Goal: Information Seeking & Learning: Check status

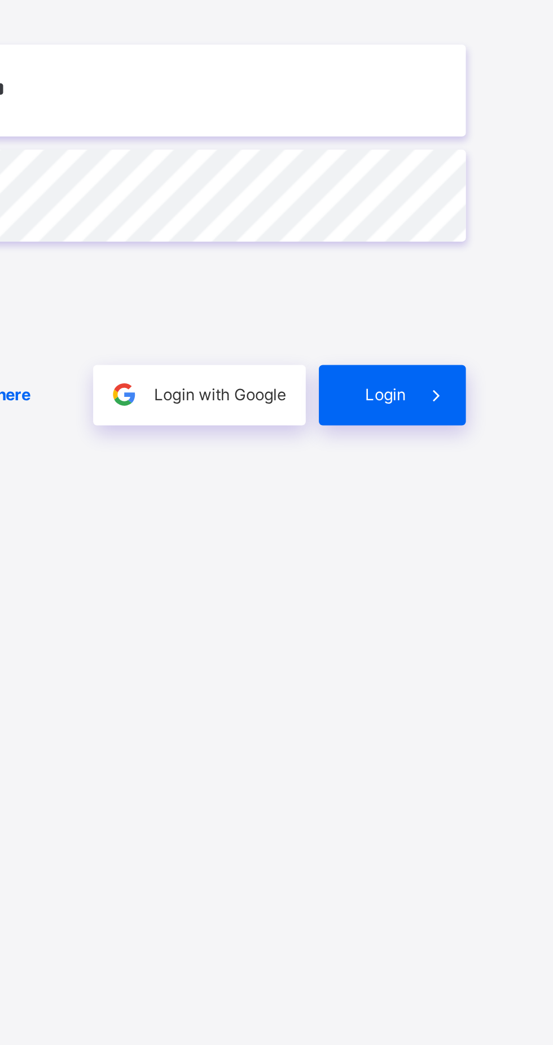
click at [481, 623] on span "Login" at bounding box center [480, 618] width 17 height 8
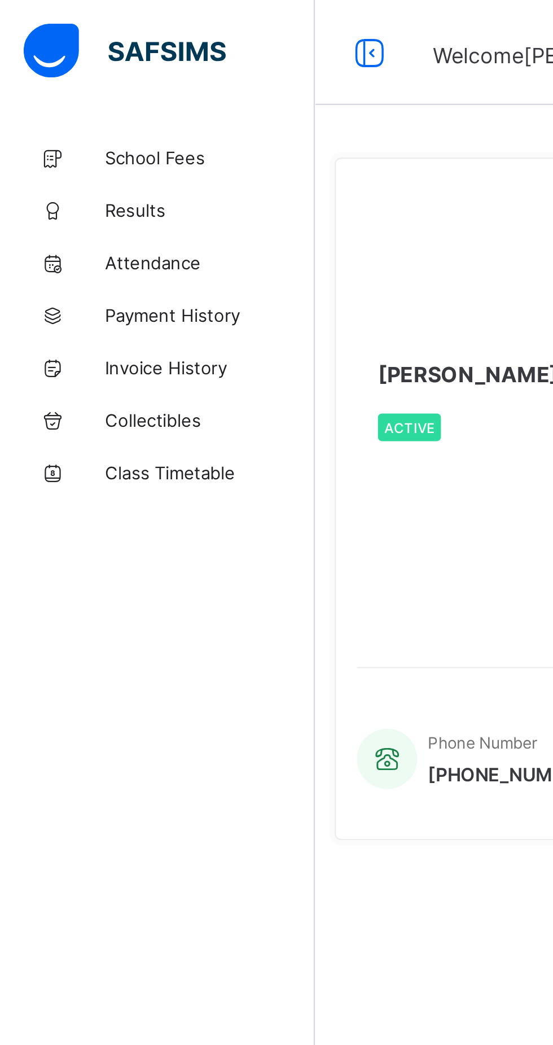
click at [59, 86] on span "Results" at bounding box center [90, 90] width 90 height 9
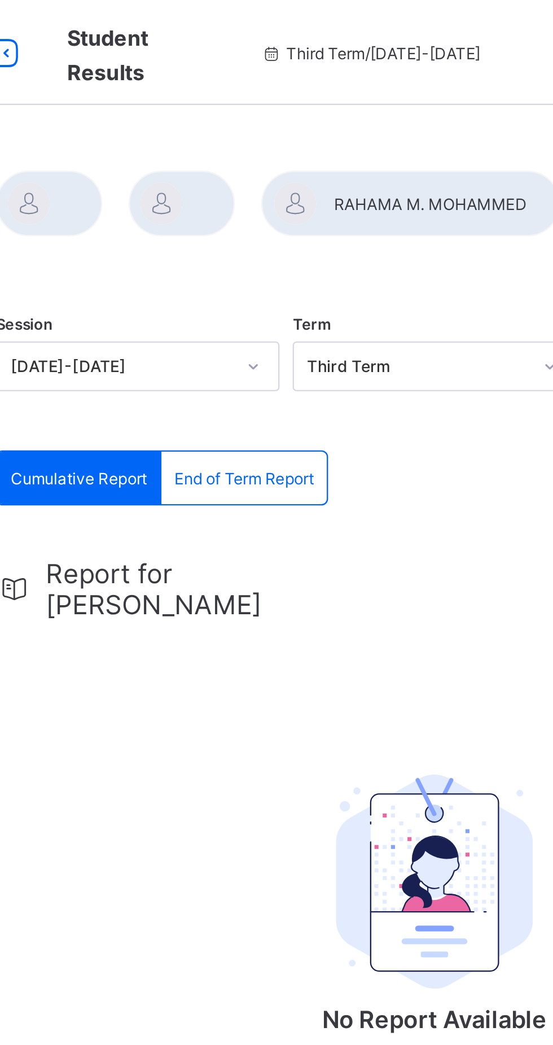
click at [269, 209] on span "End of Term Report" at bounding box center [263, 206] width 60 height 8
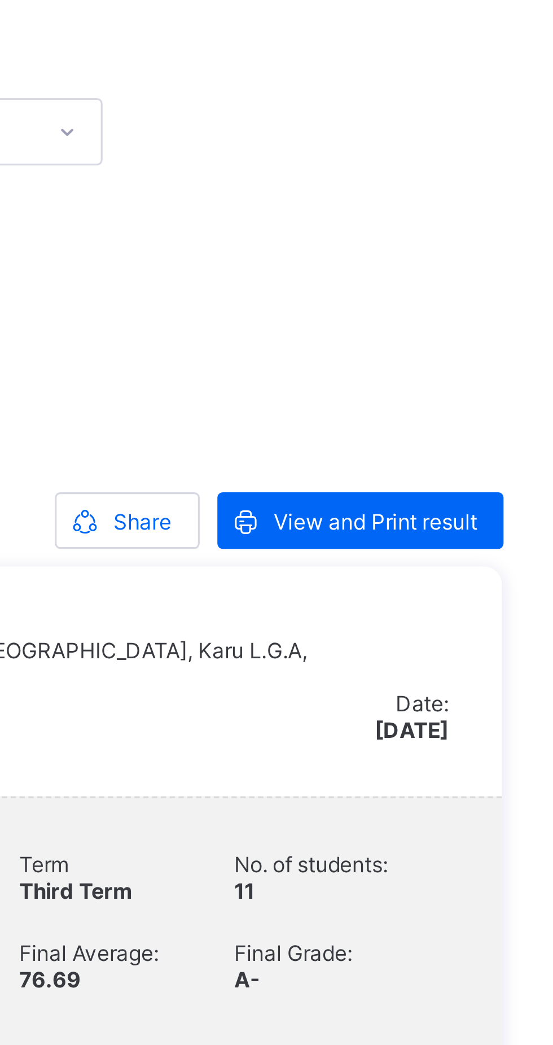
click at [497, 281] on span "View and Print result" at bounding box center [492, 282] width 65 height 8
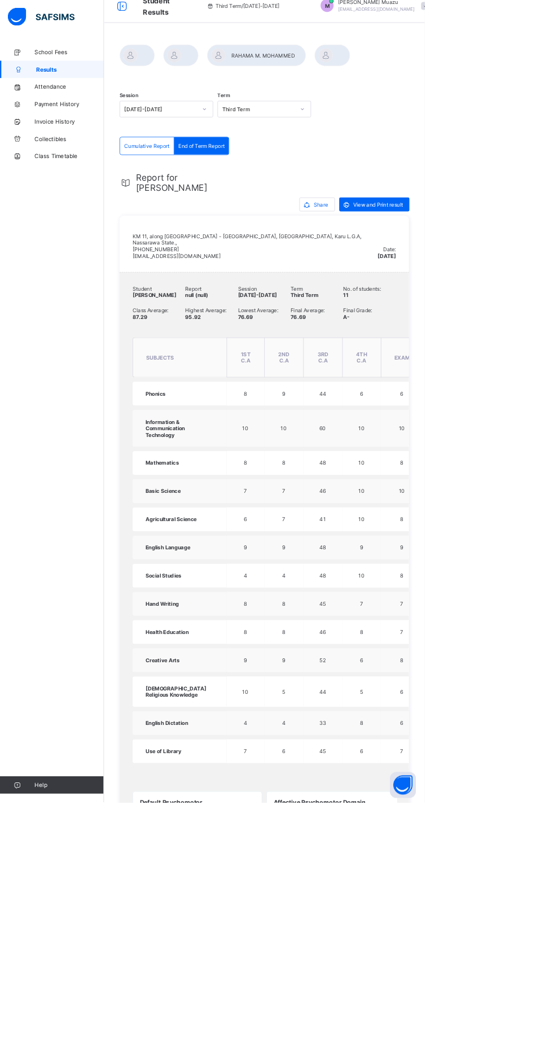
scroll to position [3, 0]
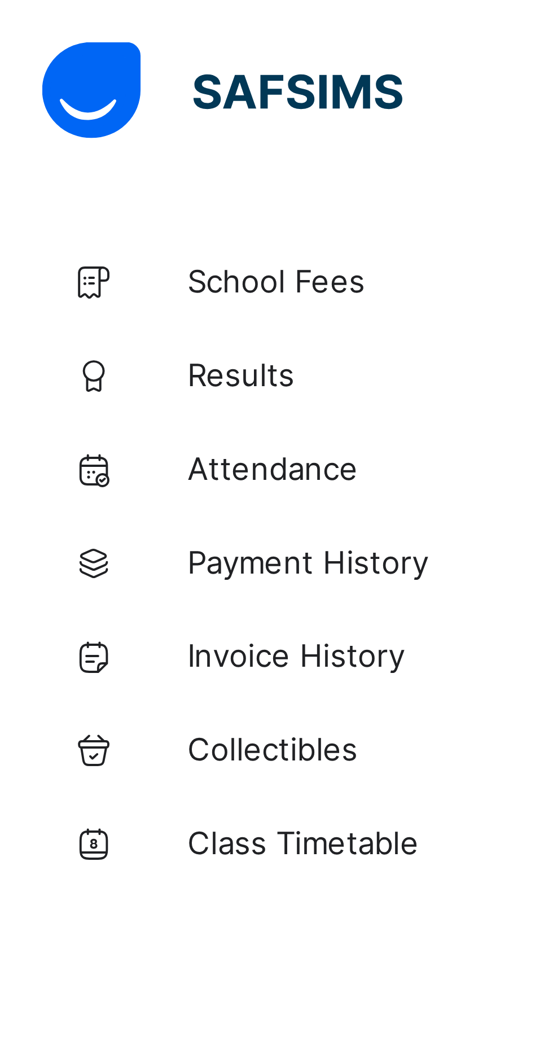
click at [56, 93] on span "Results" at bounding box center [90, 90] width 90 height 9
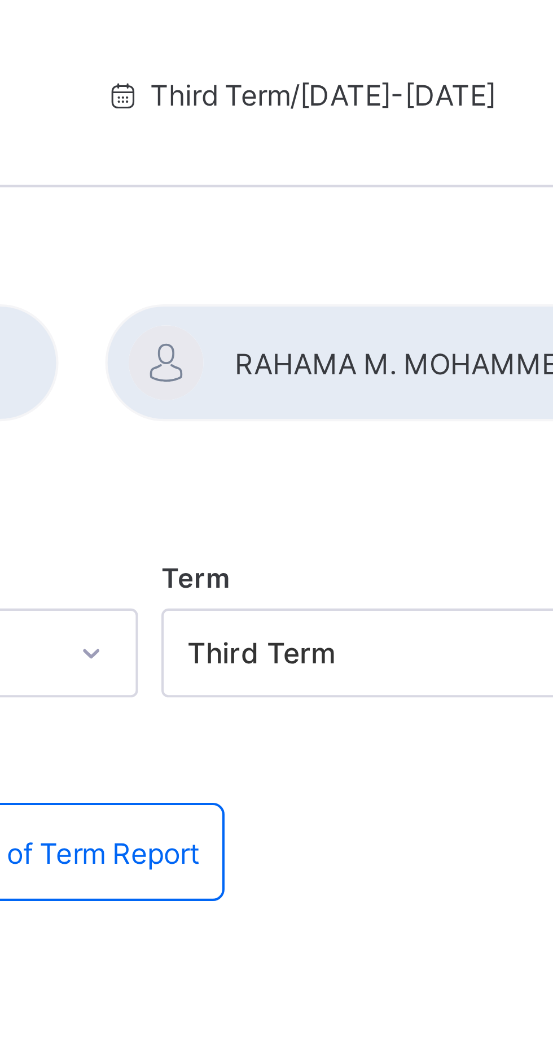
click at [344, 93] on div at bounding box center [334, 87] width 129 height 28
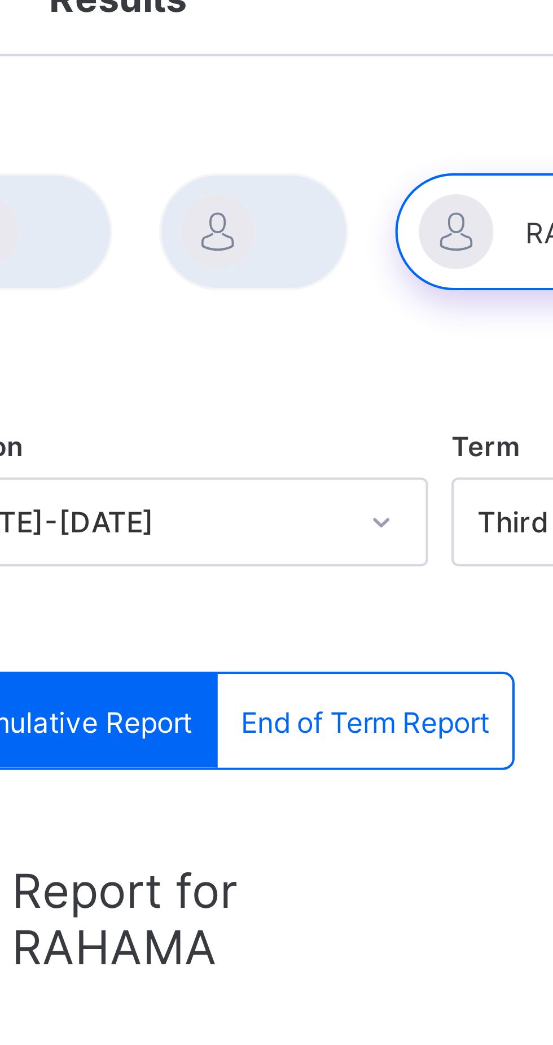
click at [252, 199] on div "End of Term Report" at bounding box center [262, 205] width 71 height 23
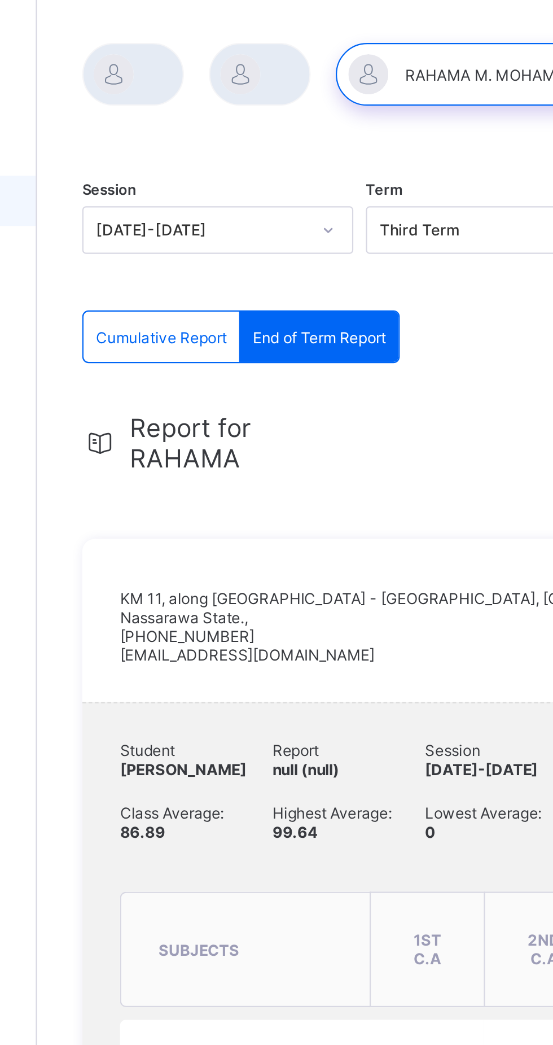
scroll to position [54, 0]
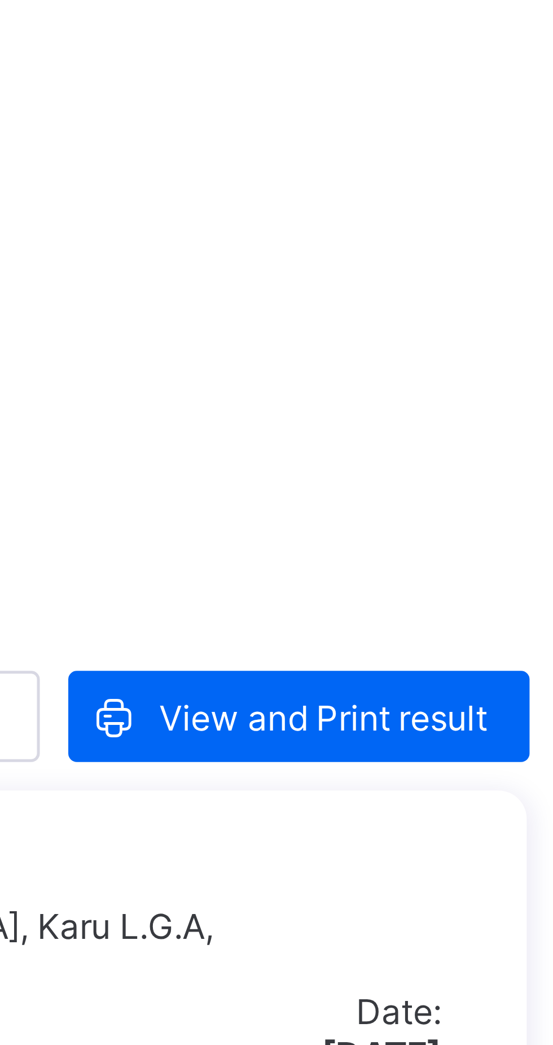
click at [471, 226] on span "View and Print result" at bounding box center [492, 228] width 65 height 8
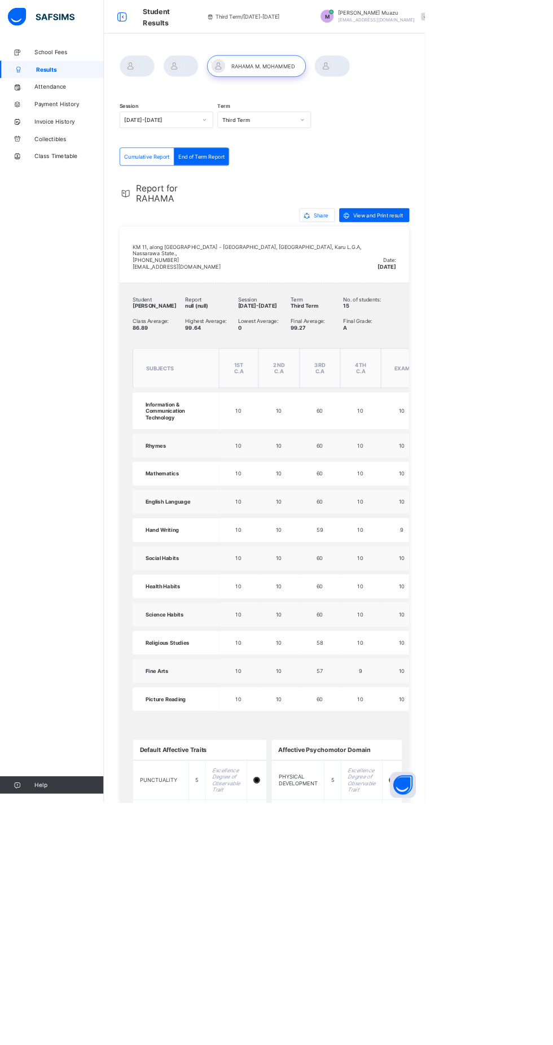
scroll to position [1, 0]
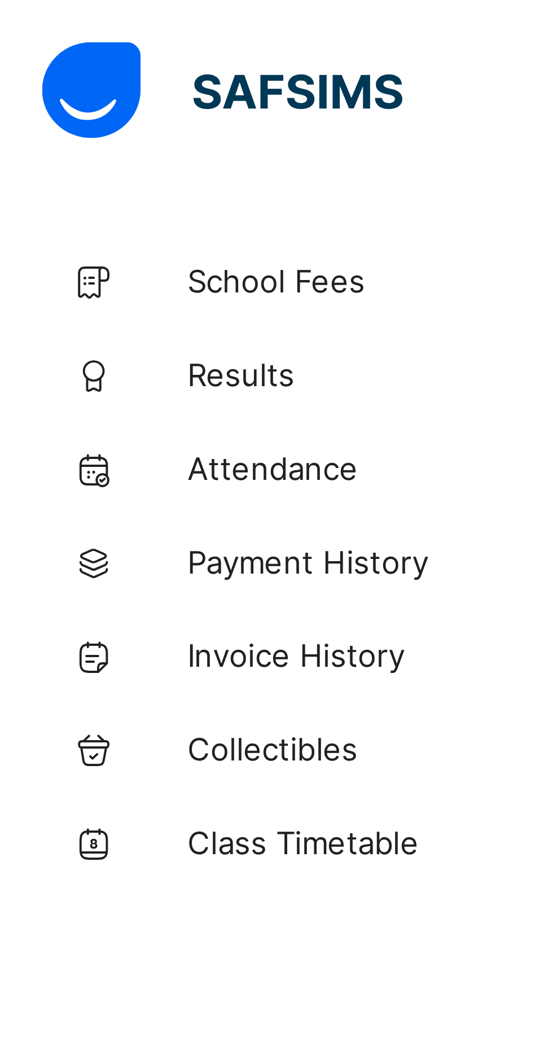
click at [52, 89] on span "Results" at bounding box center [90, 90] width 90 height 9
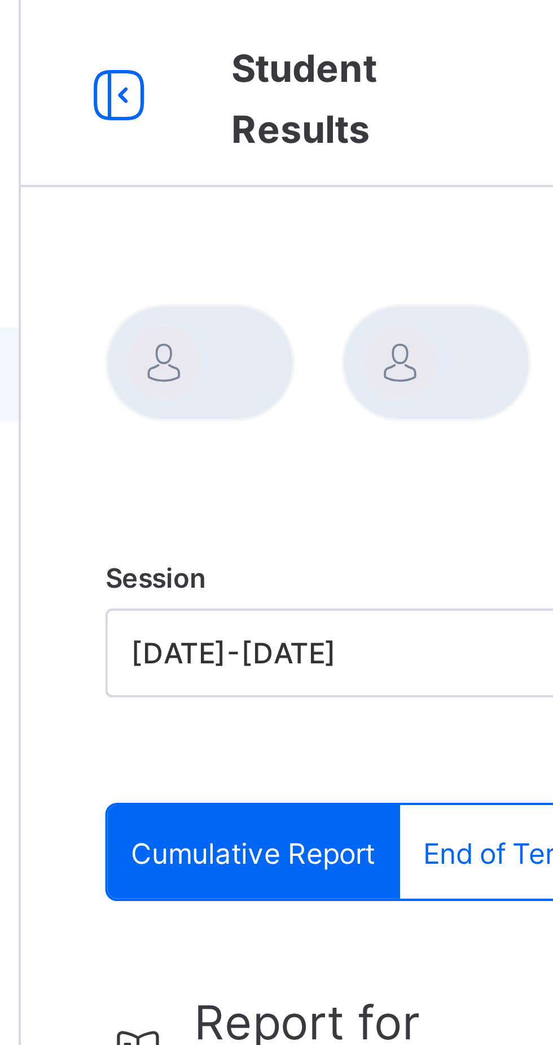
click at [174, 89] on div at bounding box center [179, 87] width 46 height 28
click at [174, 87] on div at bounding box center [179, 87] width 46 height 28
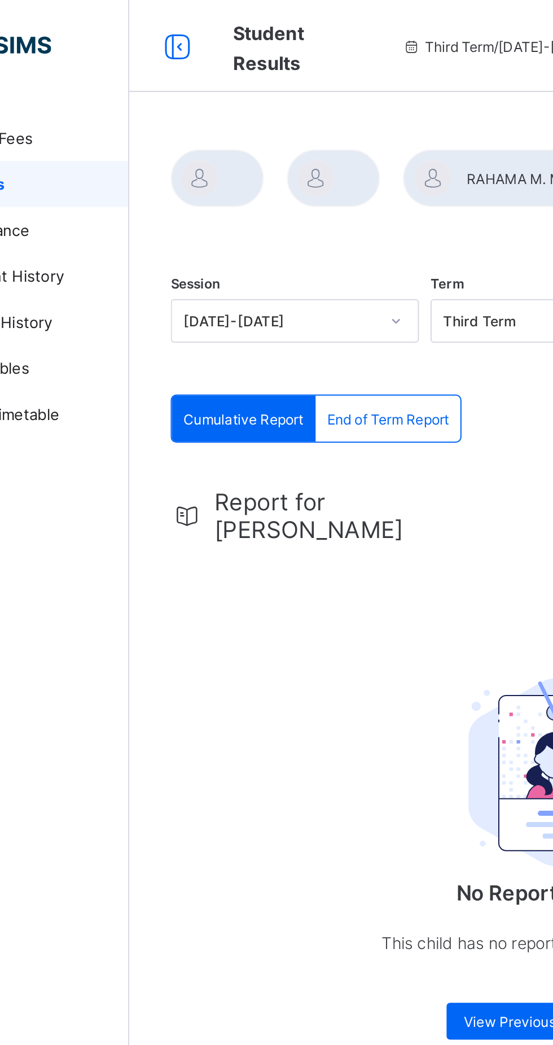
click at [179, 203] on span "Cumulative Report" at bounding box center [191, 206] width 59 height 8
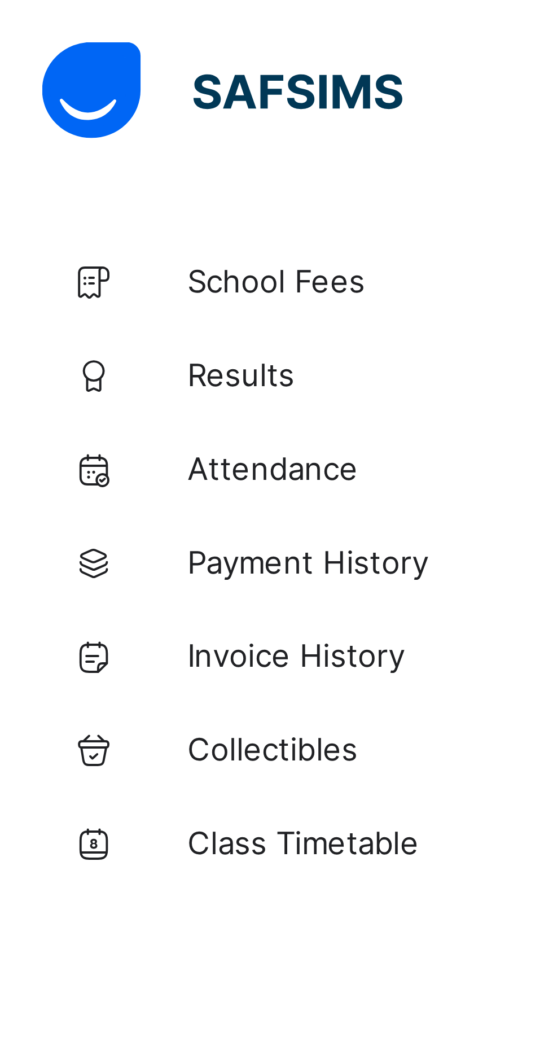
click at [59, 90] on span "Results" at bounding box center [90, 90] width 90 height 9
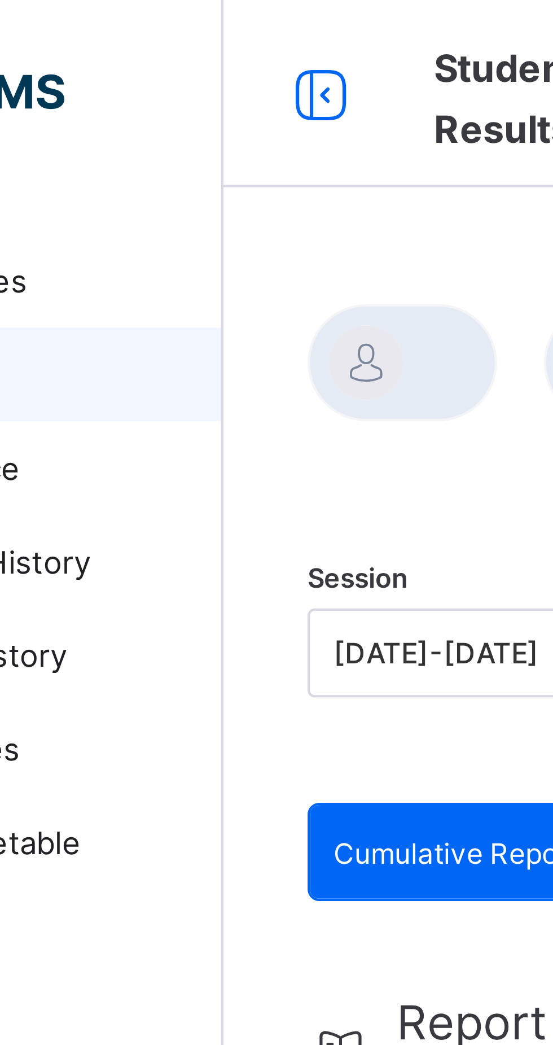
click at [166, 90] on div at bounding box center [179, 87] width 46 height 28
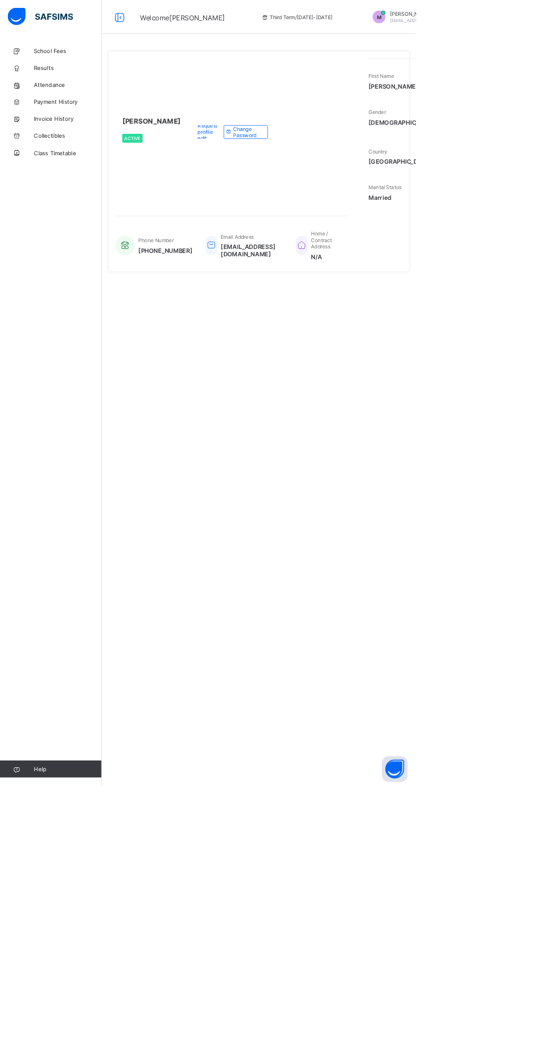
click at [323, 757] on div "**********" at bounding box center [344, 522] width 418 height 1045
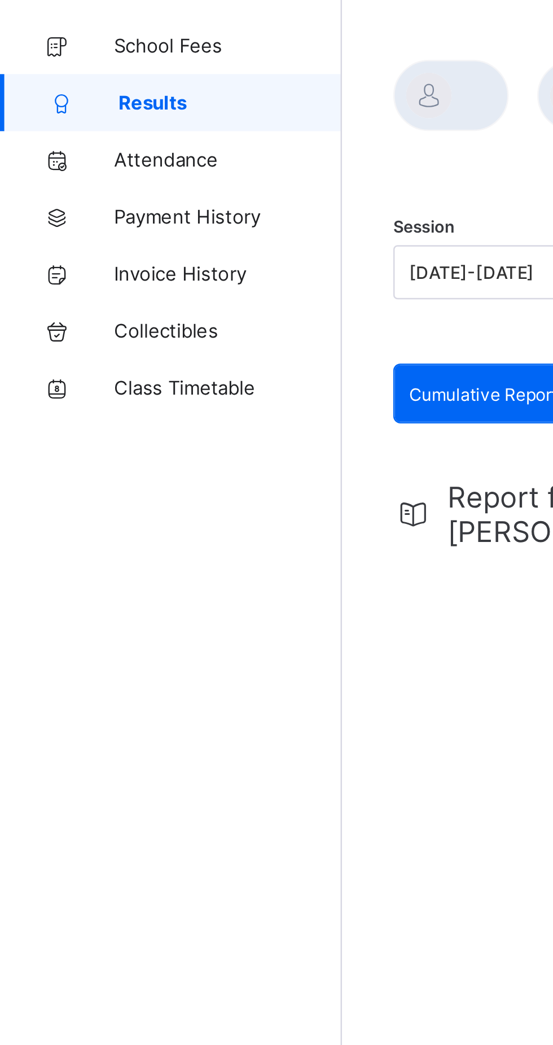
click at [62, 120] on link "Attendance" at bounding box center [67, 113] width 135 height 23
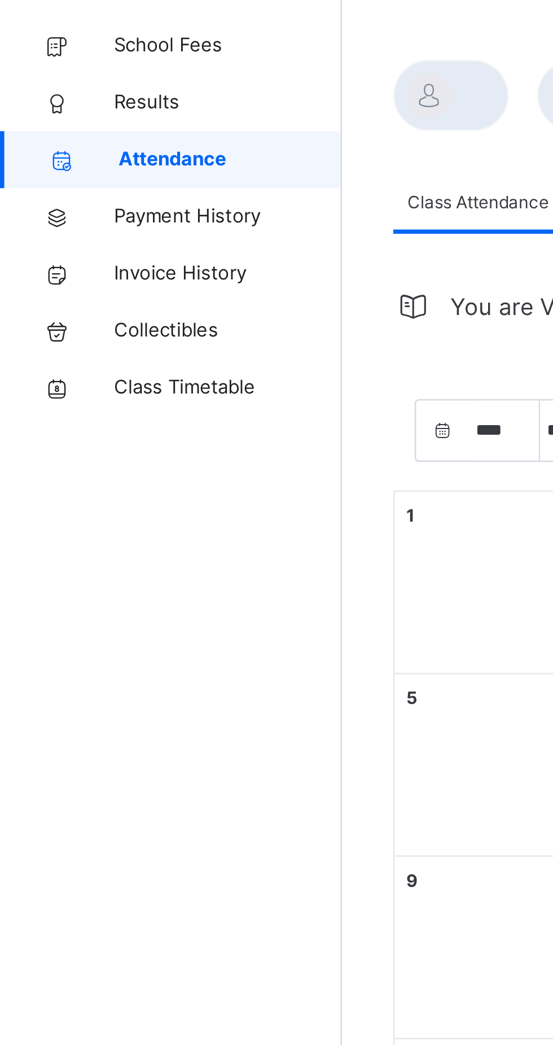
select select "****"
select select "*"
click at [61, 70] on span "School Fees" at bounding box center [90, 67] width 90 height 11
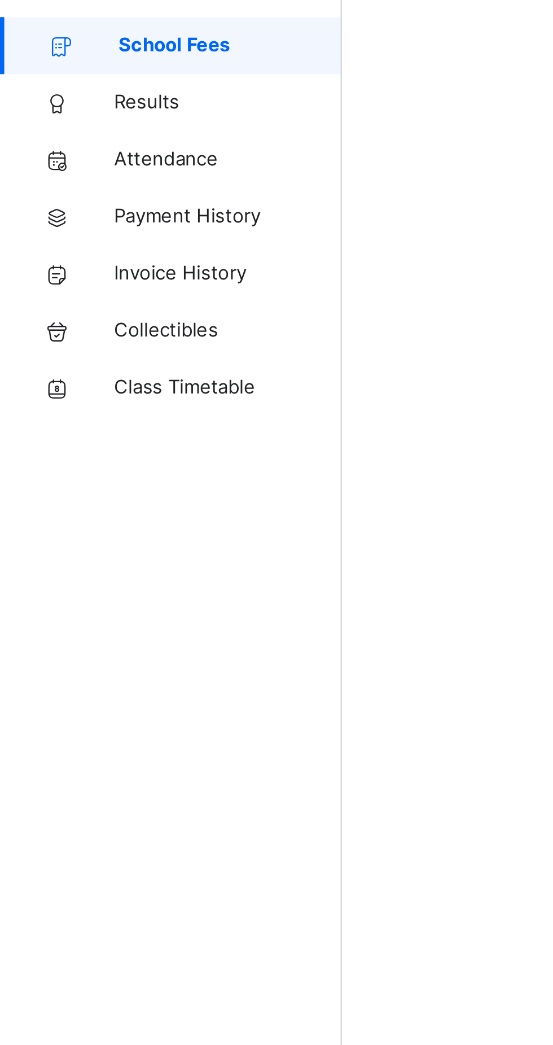
click at [67, 99] on link "Results" at bounding box center [67, 90] width 135 height 23
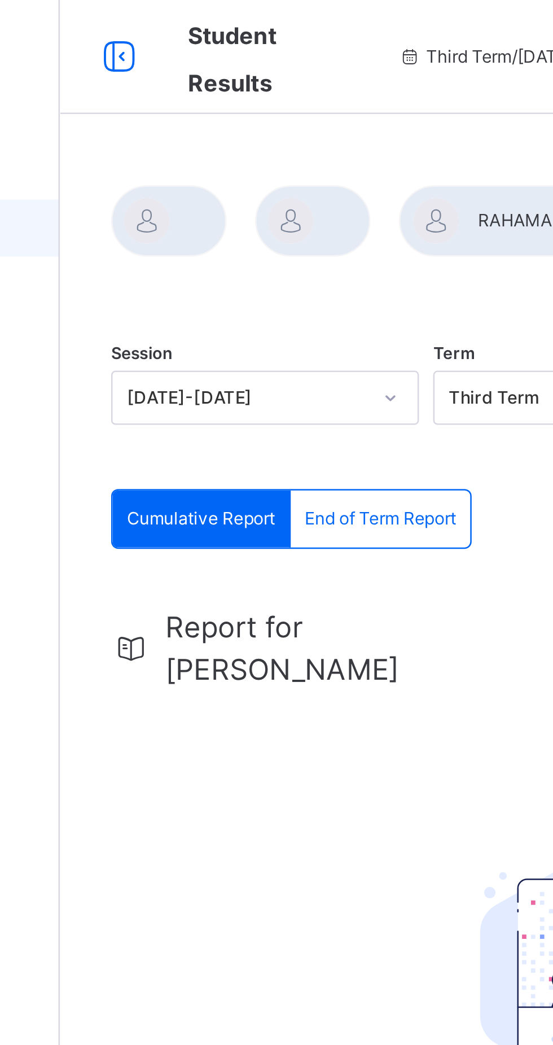
click at [172, 95] on div at bounding box center [179, 87] width 46 height 28
click at [172, 100] on div at bounding box center [179, 87] width 46 height 28
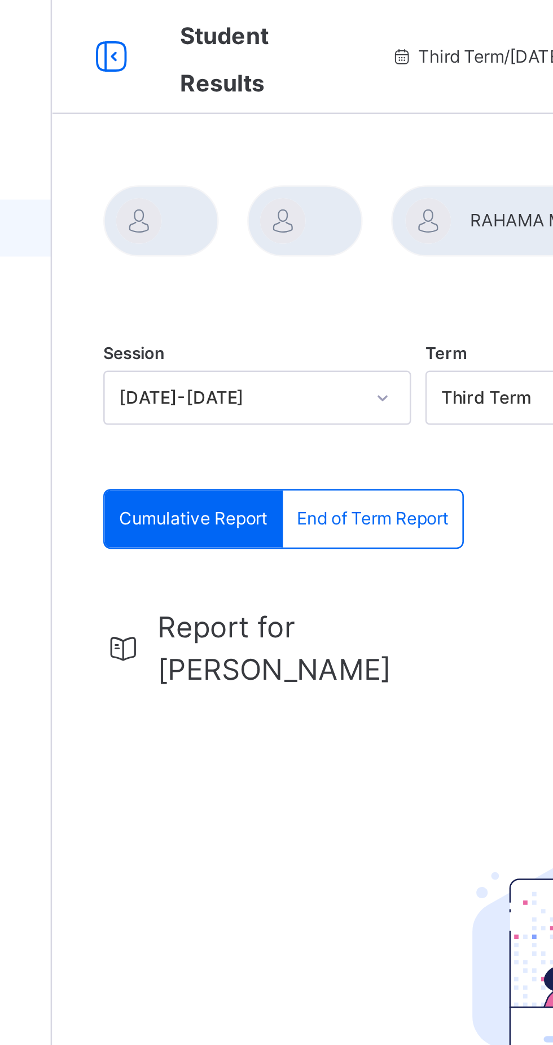
click at [273, 204] on span "End of Term Report" at bounding box center [263, 205] width 60 height 10
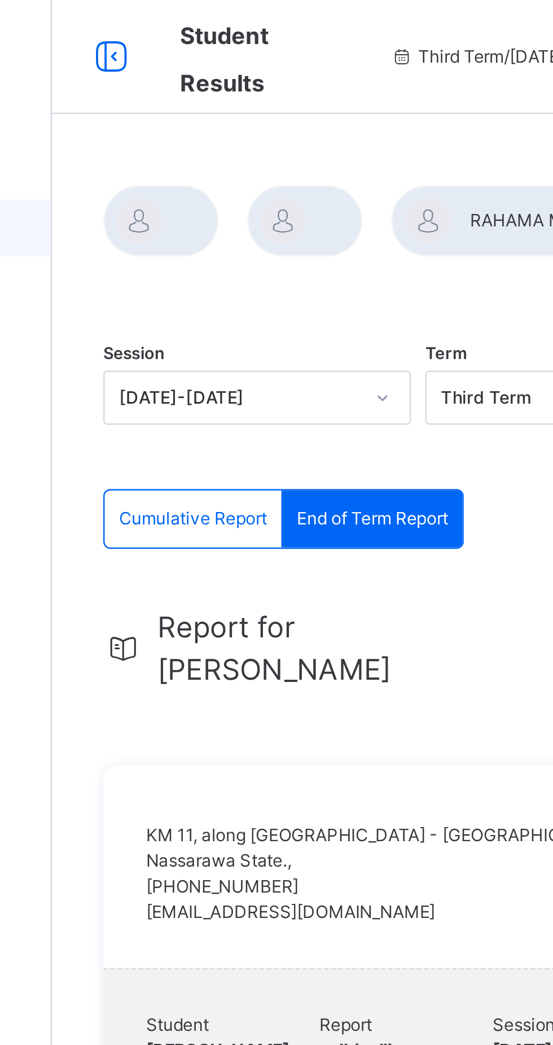
click at [169, 94] on div at bounding box center [179, 87] width 46 height 28
